Goal: Navigation & Orientation: Find specific page/section

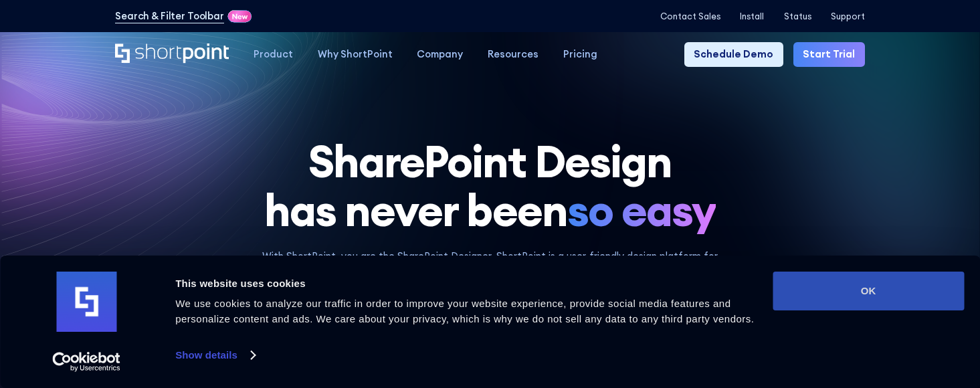
click at [873, 288] on button "OK" at bounding box center [867, 291] width 191 height 39
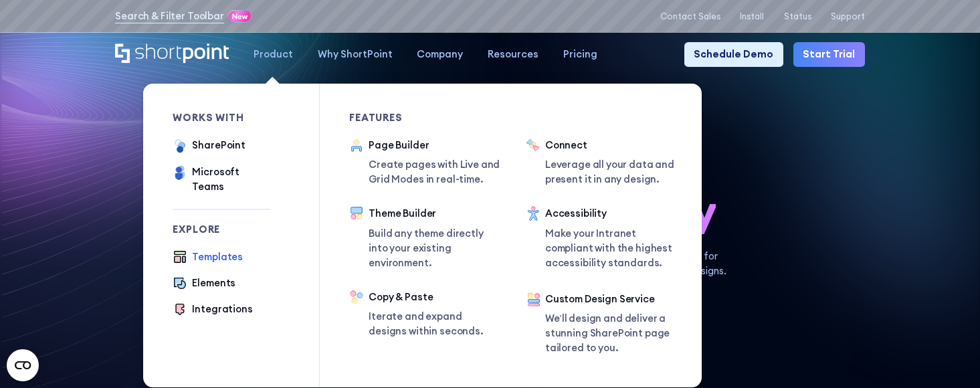
click at [213, 249] on div "Templates" at bounding box center [217, 256] width 51 height 15
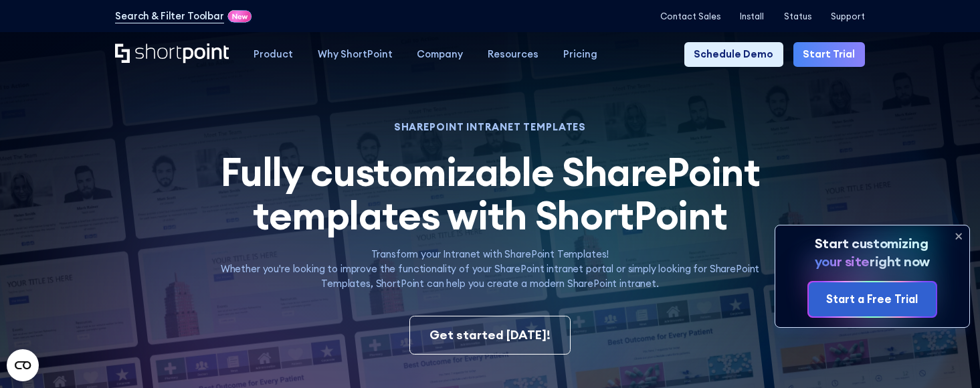
click at [957, 235] on icon at bounding box center [958, 235] width 21 height 21
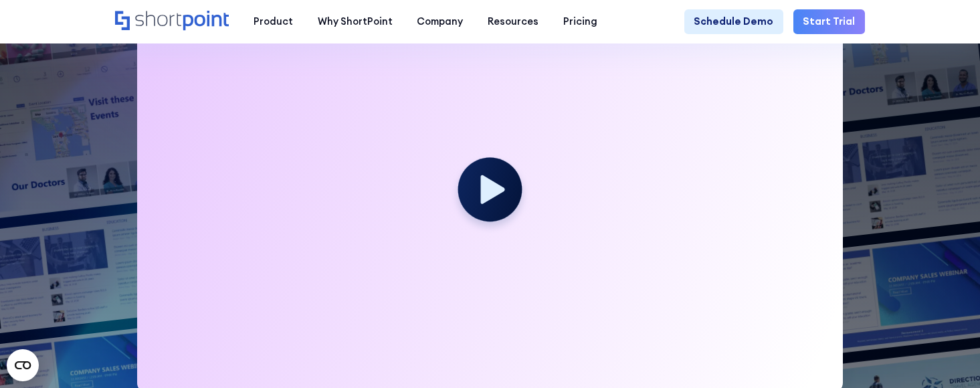
scroll to position [401, 0]
